Goal: Transaction & Acquisition: Book appointment/travel/reservation

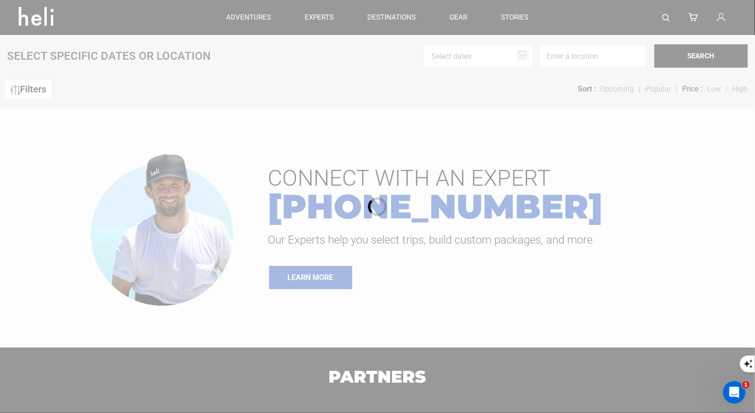
click at [668, 18] on div at bounding box center [377, 206] width 755 height 413
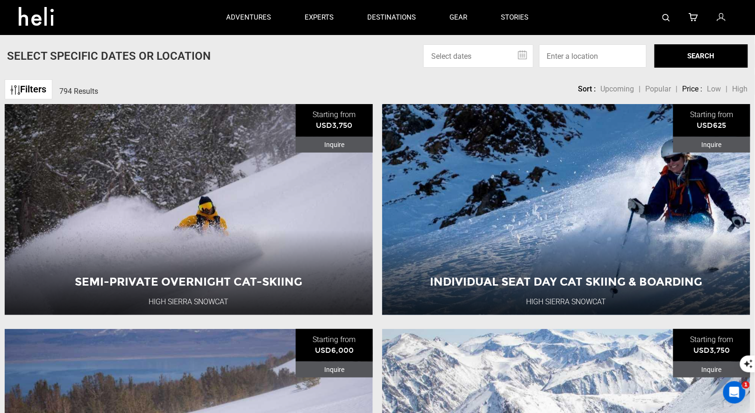
click at [666, 13] on link at bounding box center [665, 17] width 7 height 35
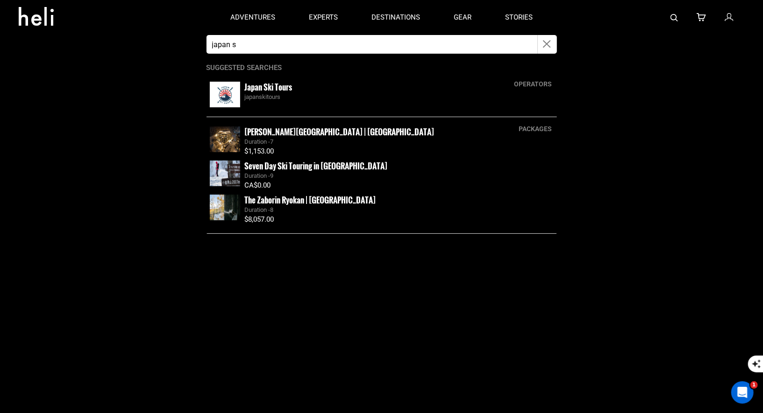
type input "japan s"
click at [220, 92] on img at bounding box center [225, 95] width 30 height 26
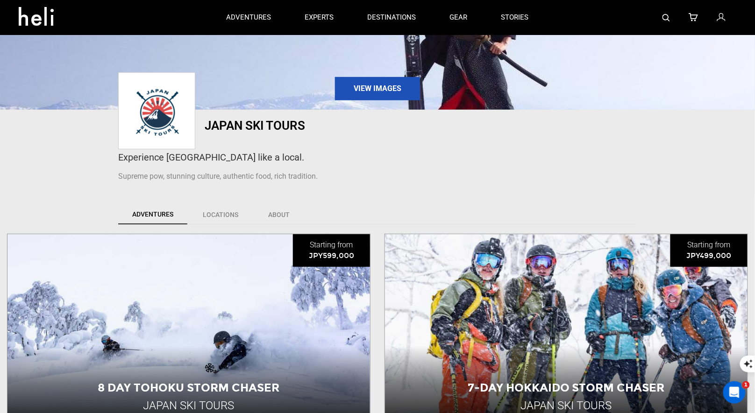
scroll to position [231, 0]
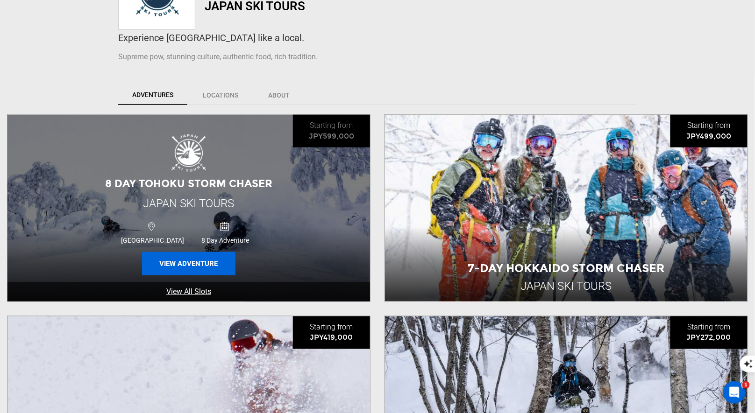
click at [199, 265] on button "View Adventure" at bounding box center [188, 263] width 93 height 23
